Goal: Task Accomplishment & Management: Use online tool/utility

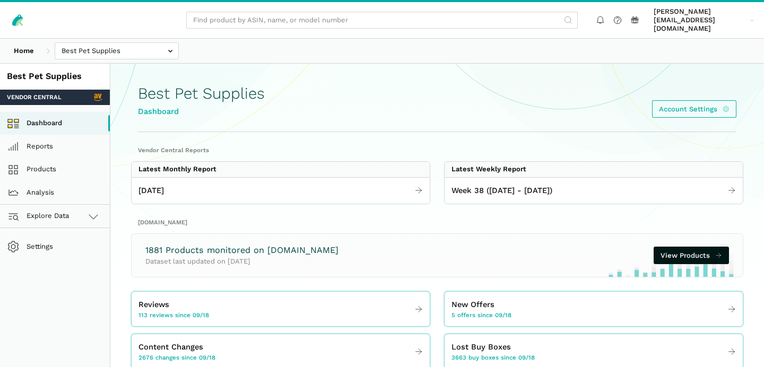
click at [77, 214] on link "Explore Data" at bounding box center [55, 216] width 110 height 23
click at [68, 251] on link "[DOMAIN_NAME]" at bounding box center [55, 262] width 110 height 23
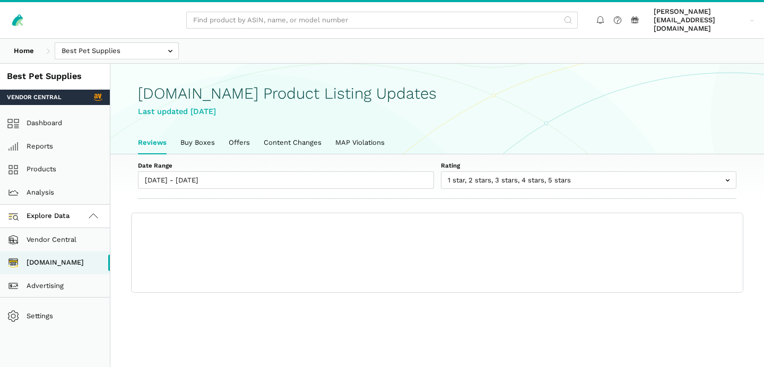
scroll to position [3, 0]
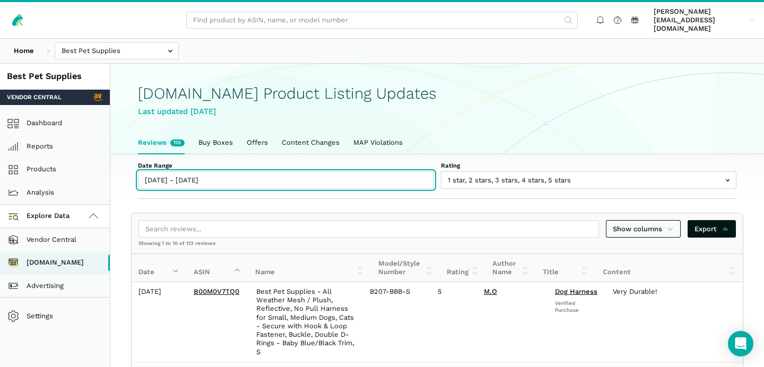
click at [184, 173] on input "[DATE] - [DATE]" at bounding box center [286, 180] width 296 height 18
type input "[DATE]"
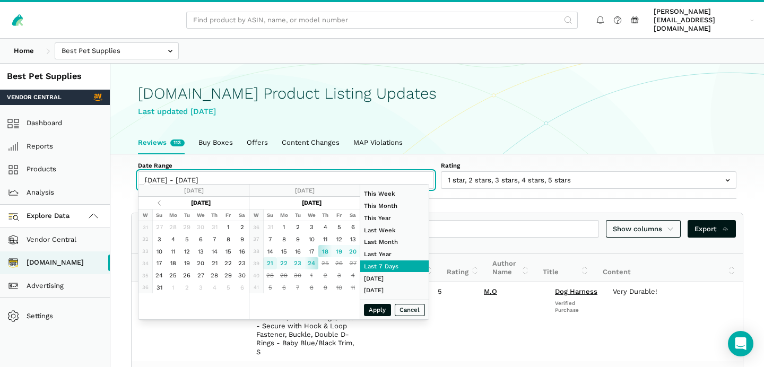
type input "[DATE]"
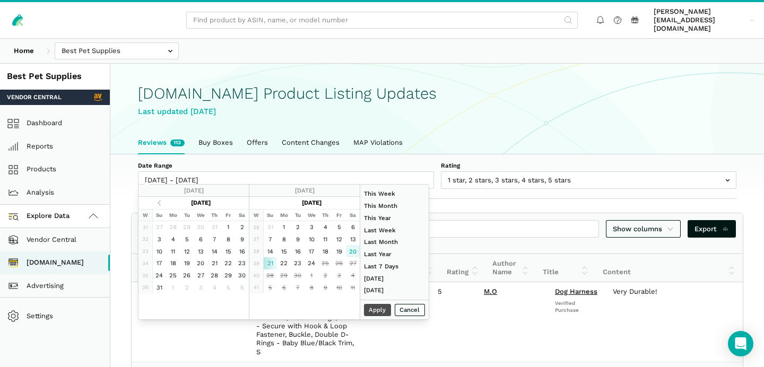
type input "[DATE]"
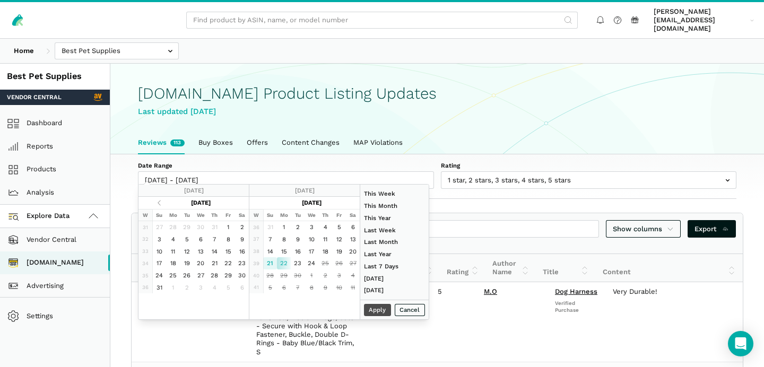
type input "[DATE]"
click at [372, 309] on button "Apply" at bounding box center [378, 310] width 28 height 12
type input "[DATE] - [DATE]"
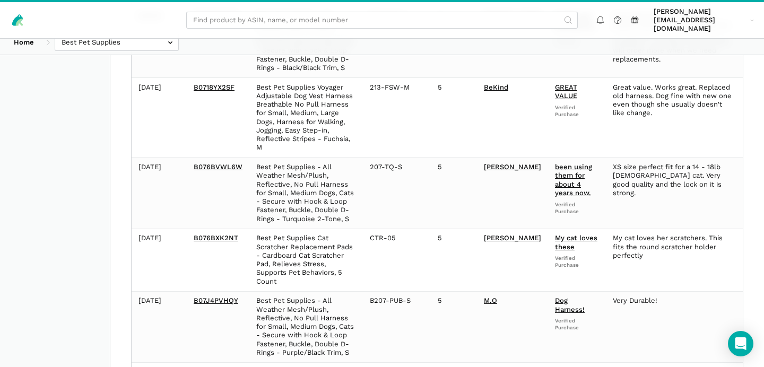
scroll to position [0, 0]
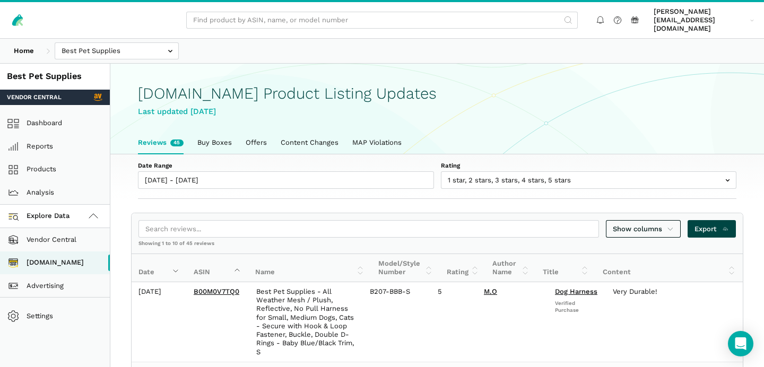
click at [712, 225] on link "Export" at bounding box center [711, 229] width 48 height 18
